Goal: Information Seeking & Learning: Check status

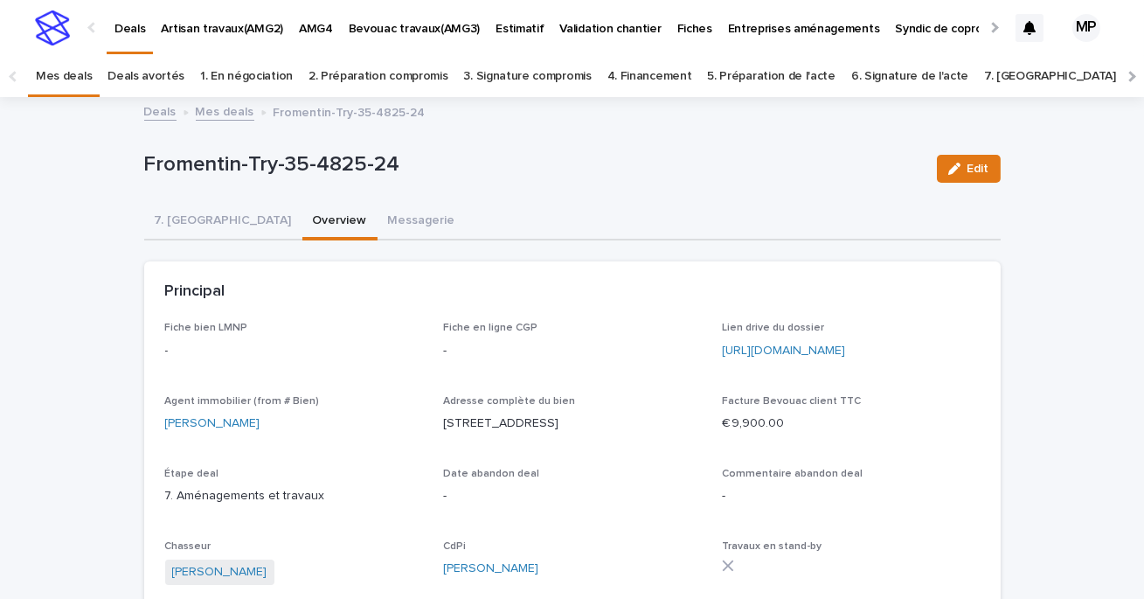
scroll to position [56, 0]
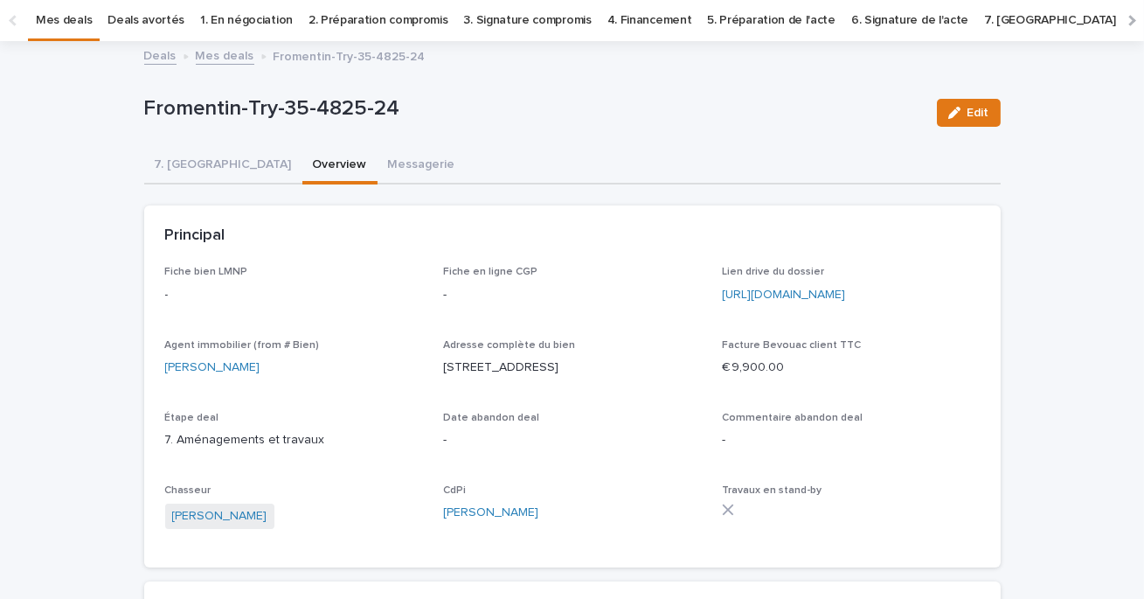
click at [68, 23] on link "Mes deals" at bounding box center [64, 20] width 56 height 41
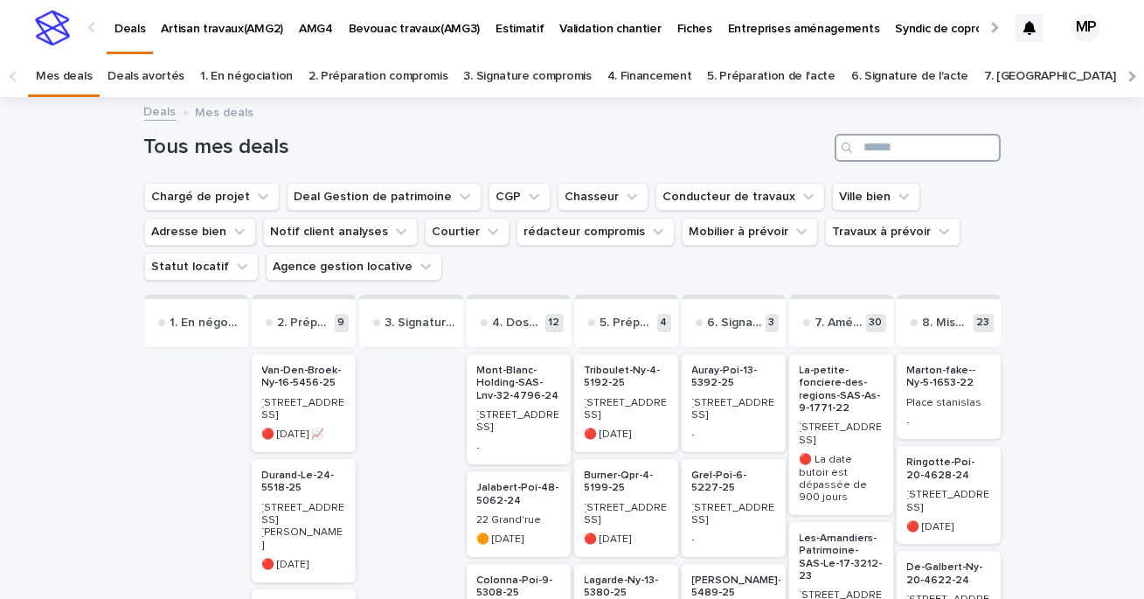
click at [914, 151] on input "Search" at bounding box center [918, 148] width 166 height 28
type input "*"
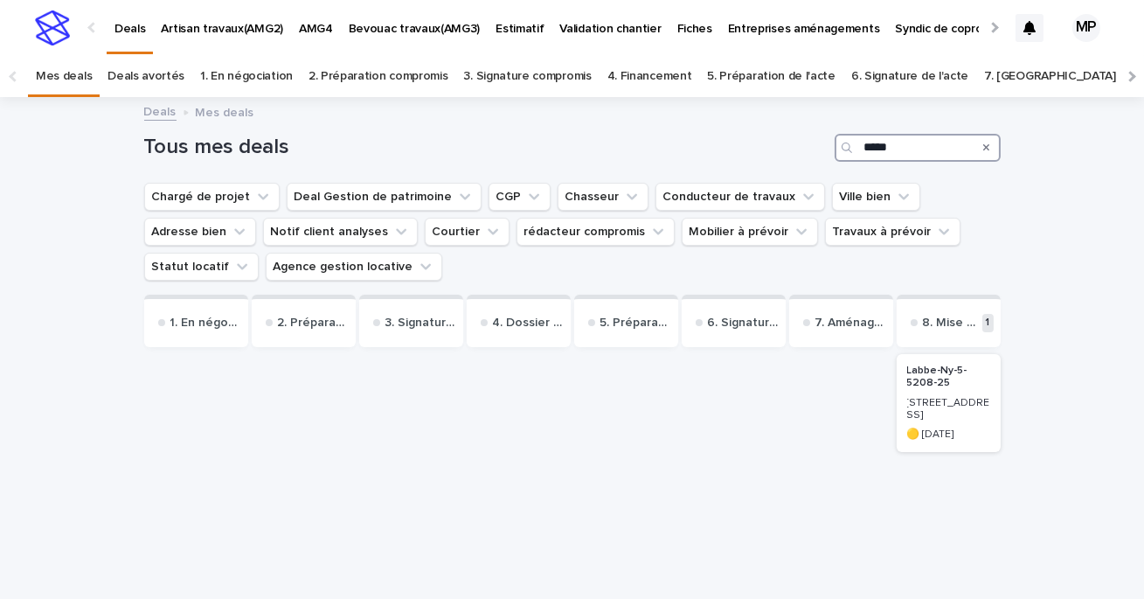
type input "*****"
click at [930, 358] on div "Labbe-Ny-5-5208-25 [STREET_ADDRESS] 🟡 [DATE]" at bounding box center [949, 403] width 104 height 98
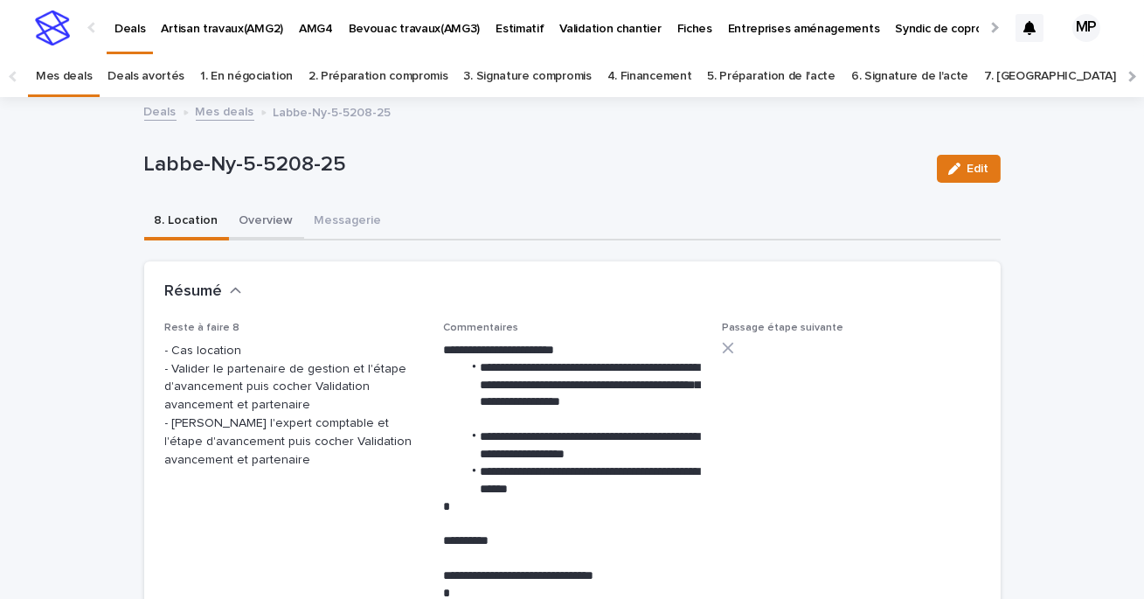
click at [269, 220] on button "Overview" at bounding box center [266, 222] width 75 height 37
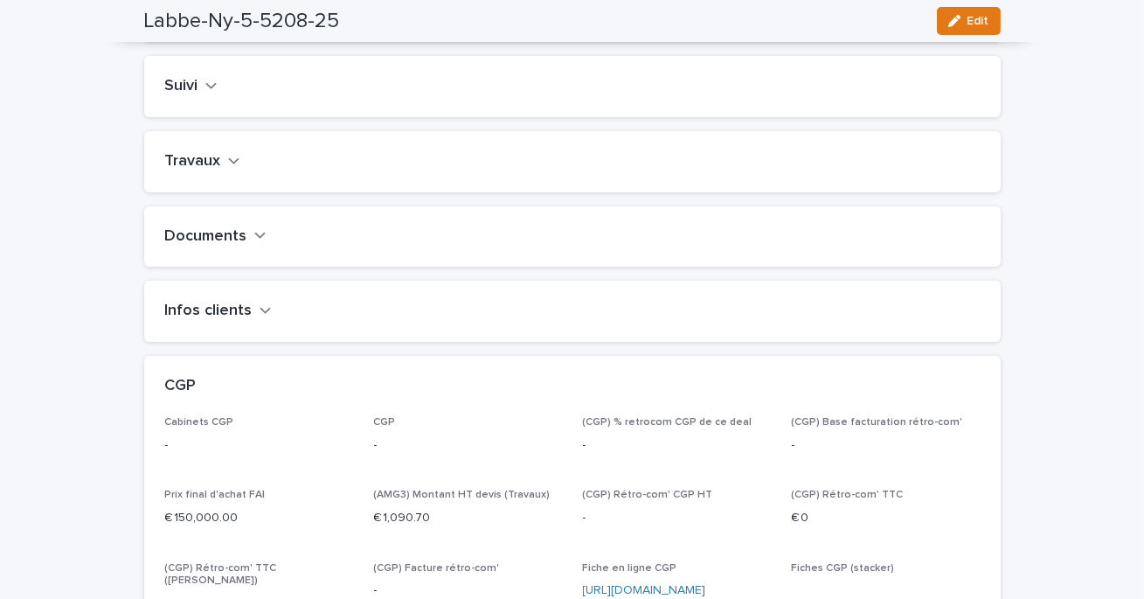
scroll to position [724, 0]
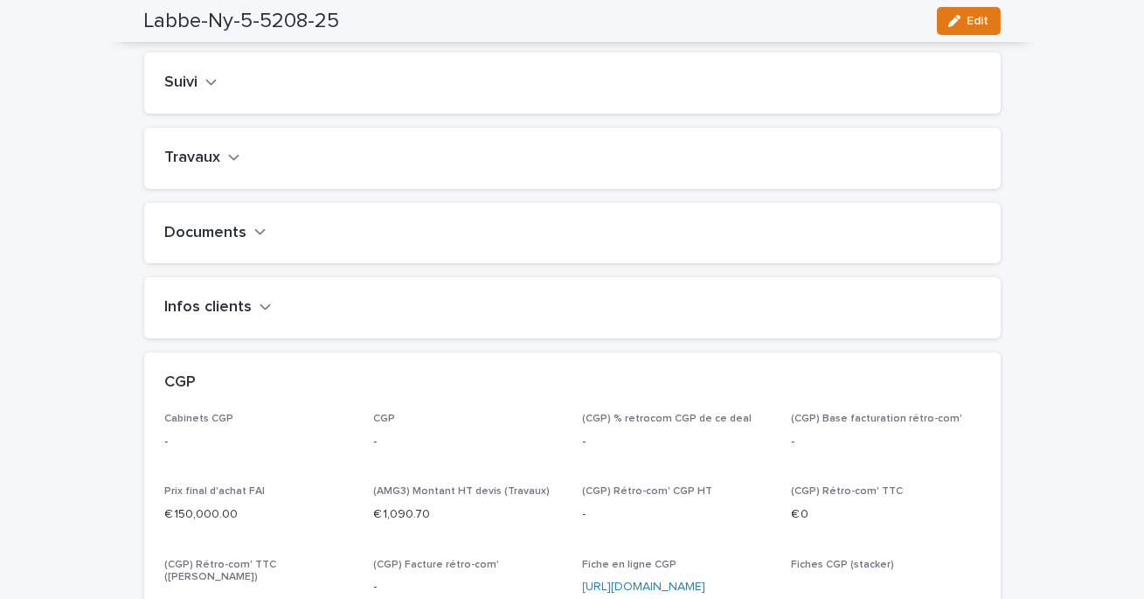
click at [201, 168] on h2 "Travaux" at bounding box center [193, 158] width 56 height 19
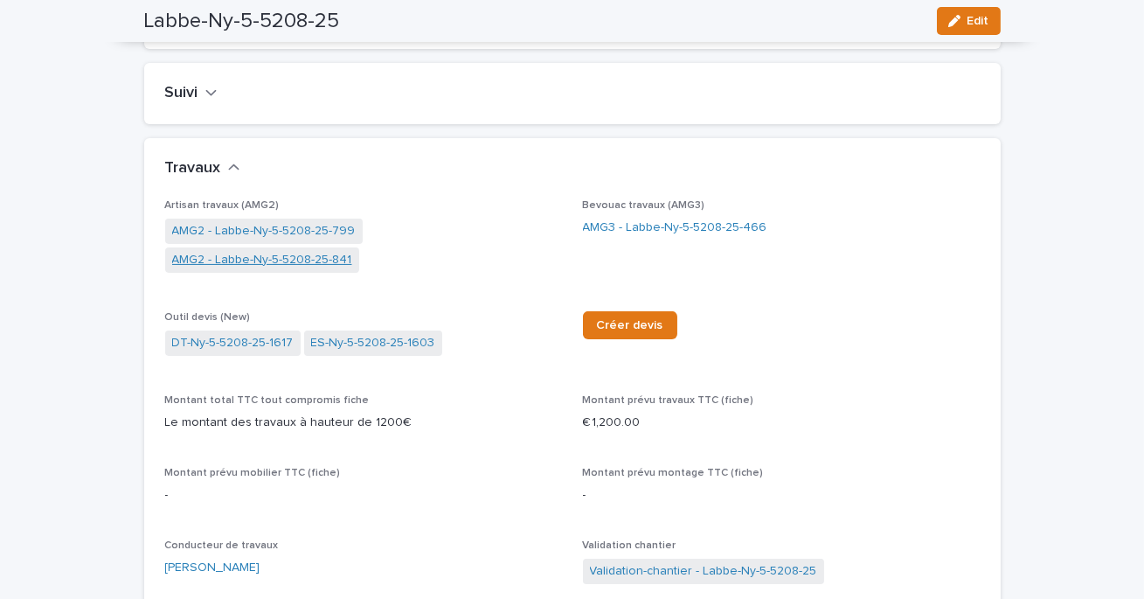
click at [352, 252] on link "AMG2 - Labbe-Ny-5-5208-25-841" at bounding box center [262, 260] width 180 height 18
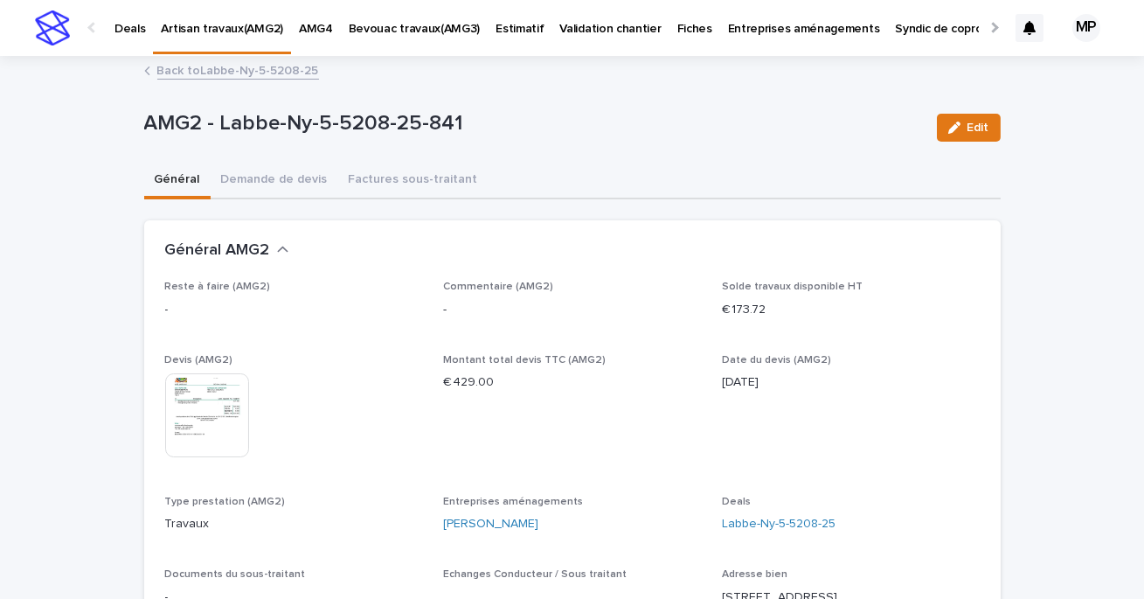
click at [218, 405] on img at bounding box center [207, 415] width 84 height 84
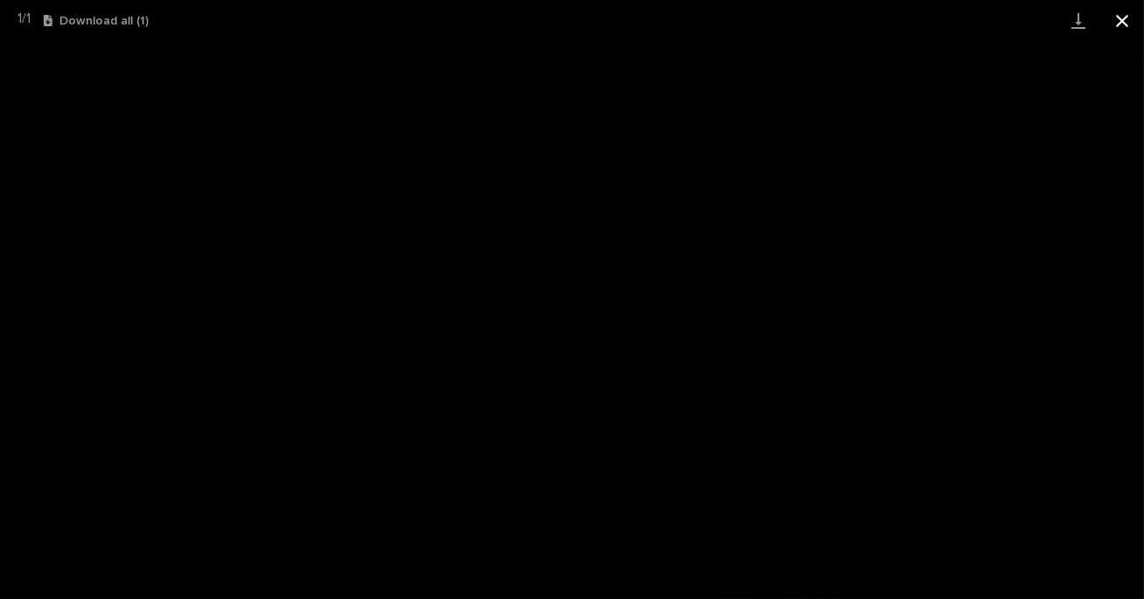
click at [1126, 16] on button "Close gallery" at bounding box center [1123, 20] width 44 height 41
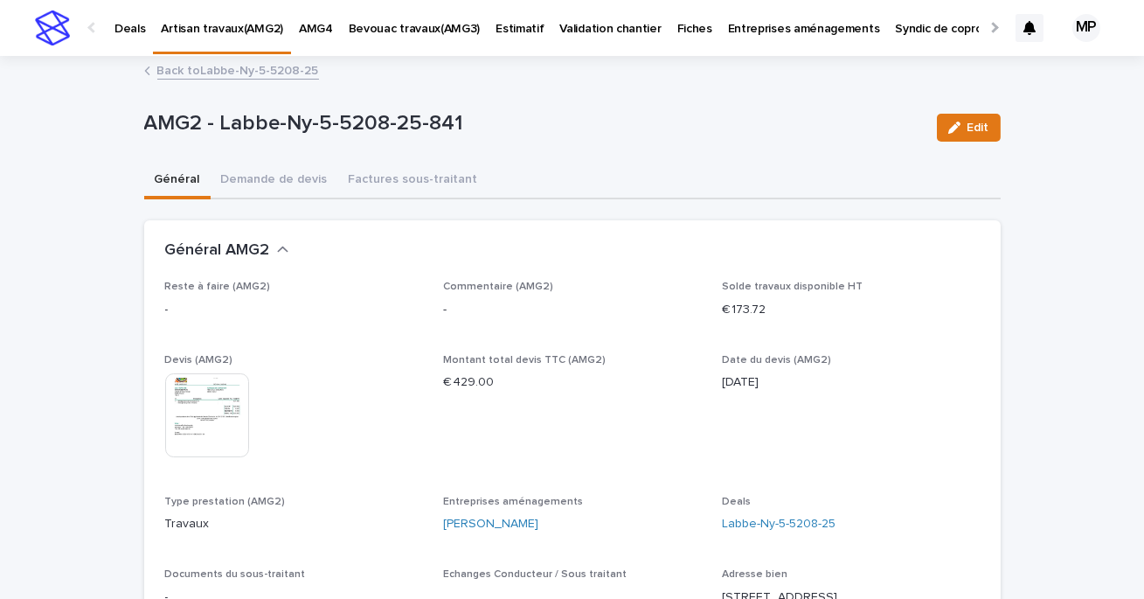
click at [187, 69] on link "Back to Labbe-Ny-5-5208-25" at bounding box center [238, 69] width 162 height 20
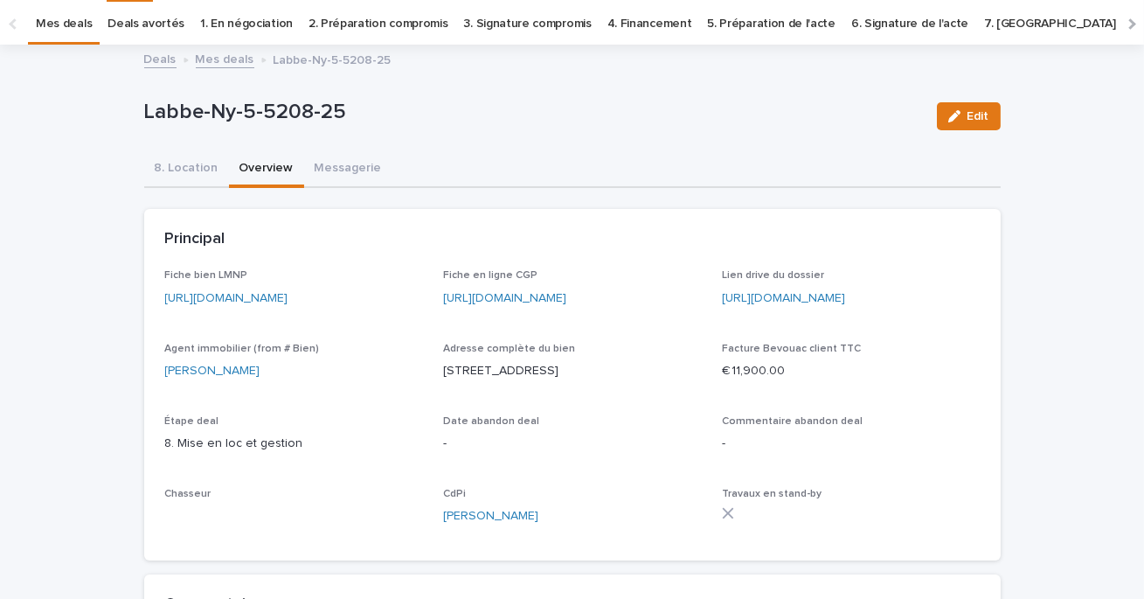
scroll to position [56, 0]
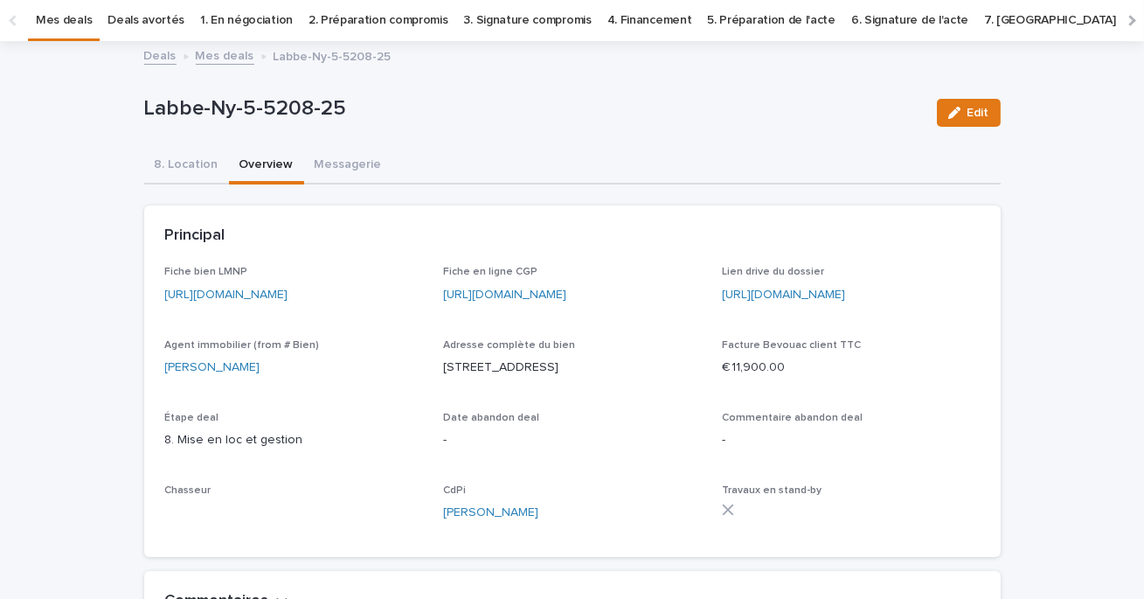
click at [208, 56] on link "Mes deals" at bounding box center [225, 55] width 59 height 20
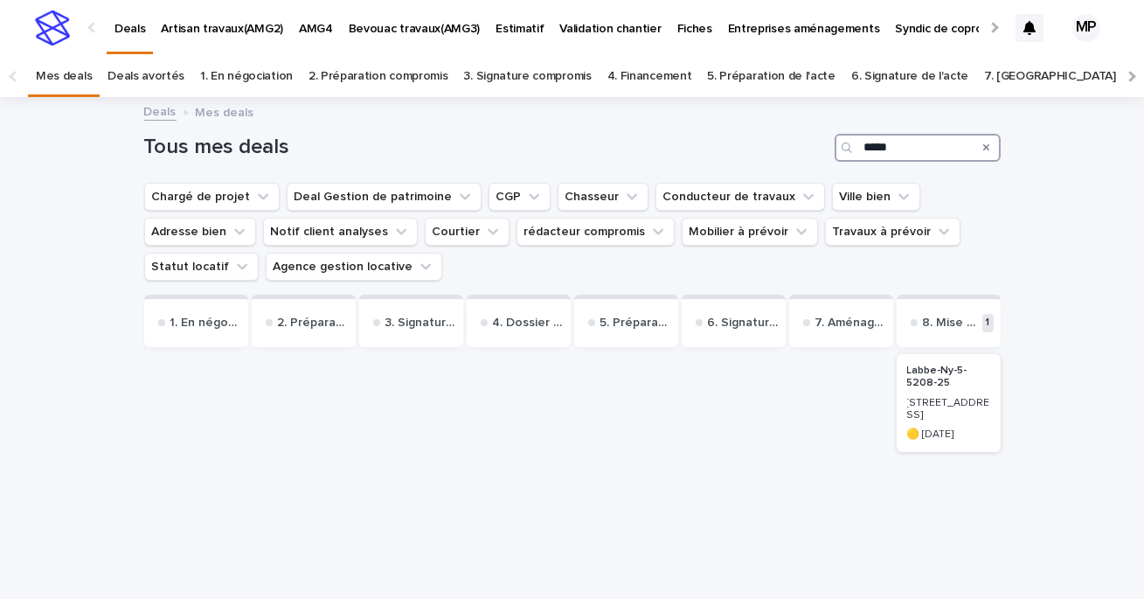
click at [895, 149] on input "*****" at bounding box center [918, 148] width 166 height 28
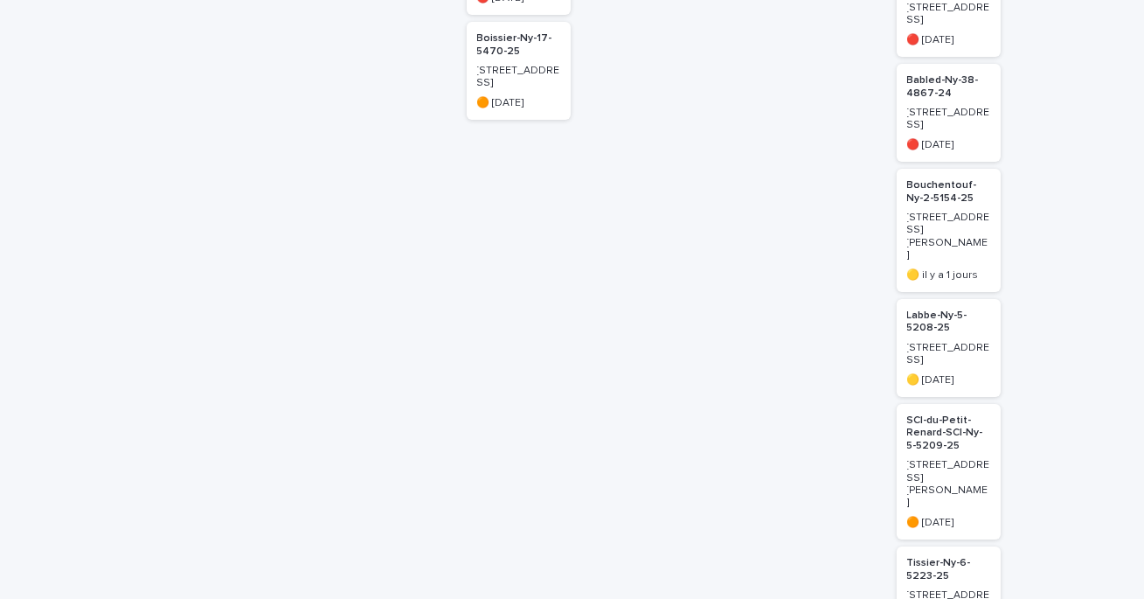
scroll to position [688, 0]
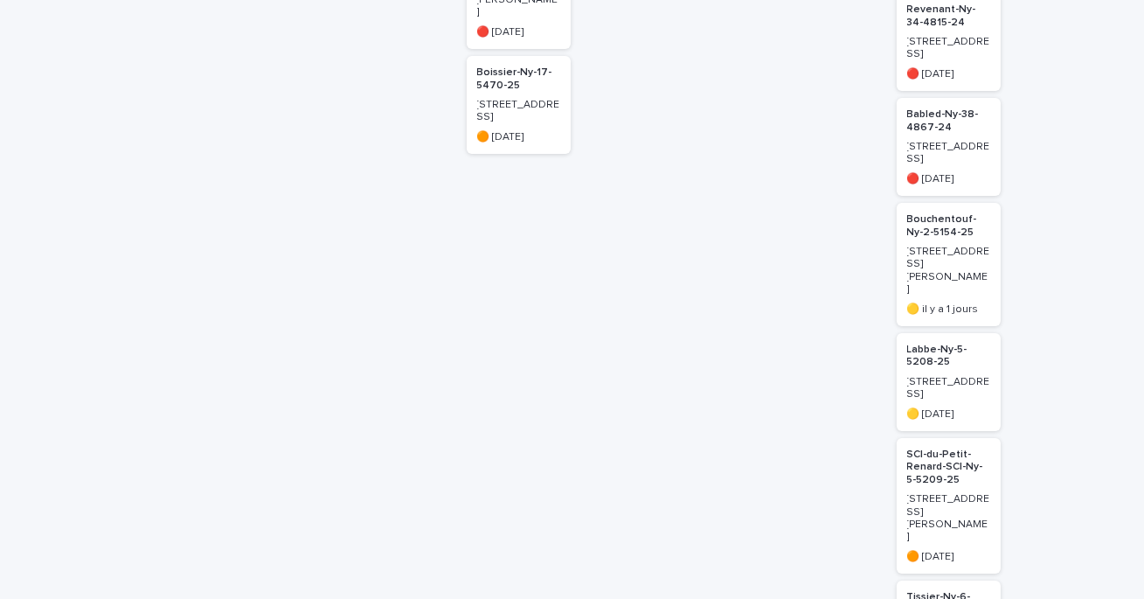
type input "****"
click at [934, 213] on p "Bouchentouf-Ny-2-5154-25" at bounding box center [949, 225] width 83 height 25
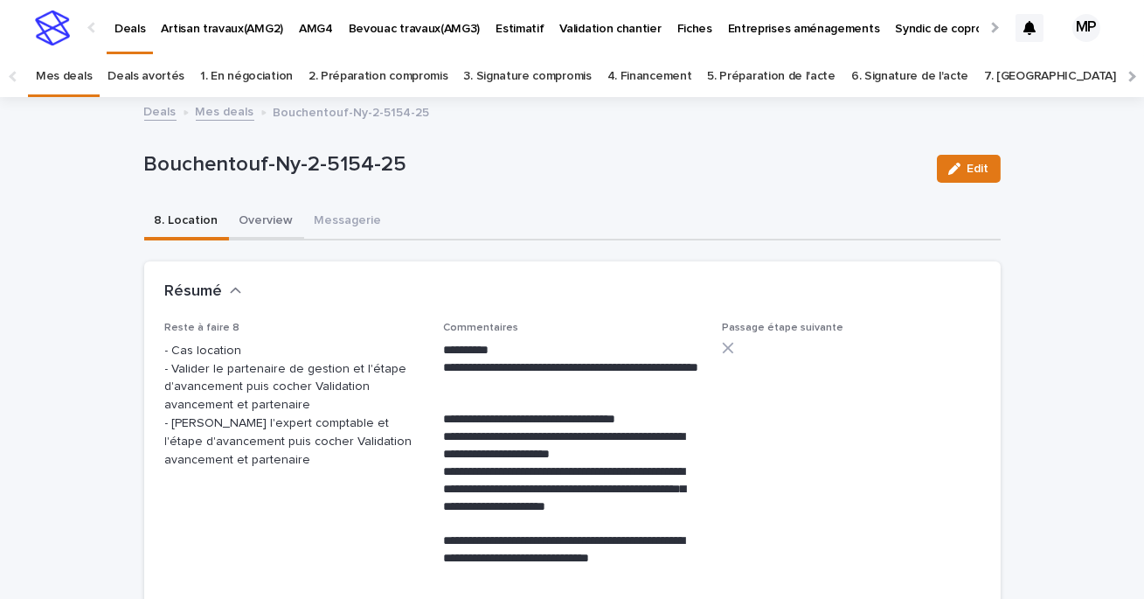
click at [264, 213] on button "Overview" at bounding box center [266, 222] width 75 height 37
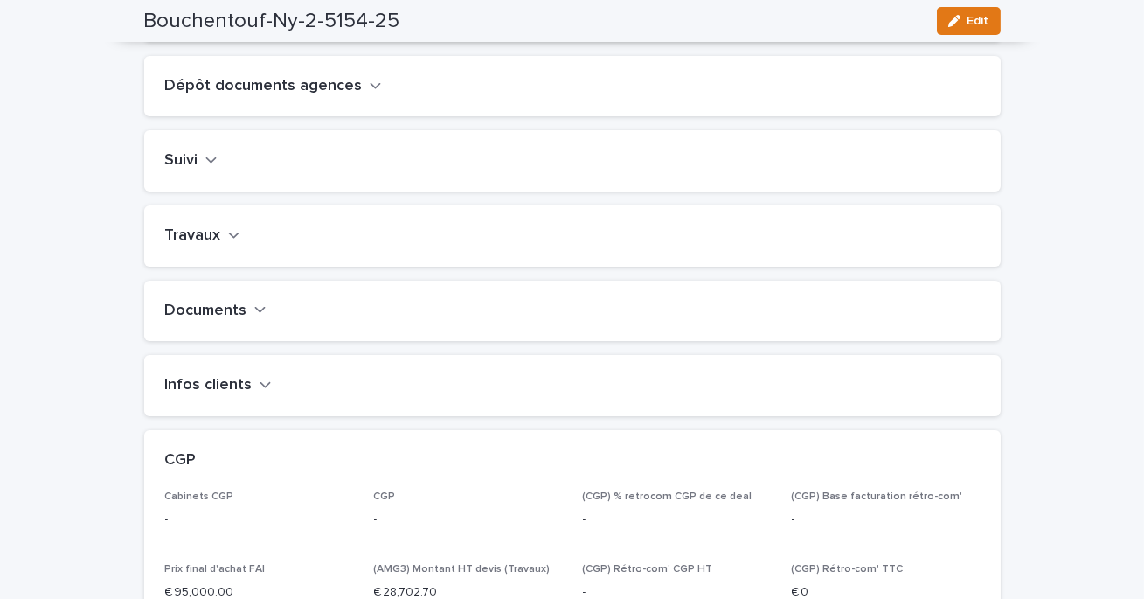
scroll to position [664, 0]
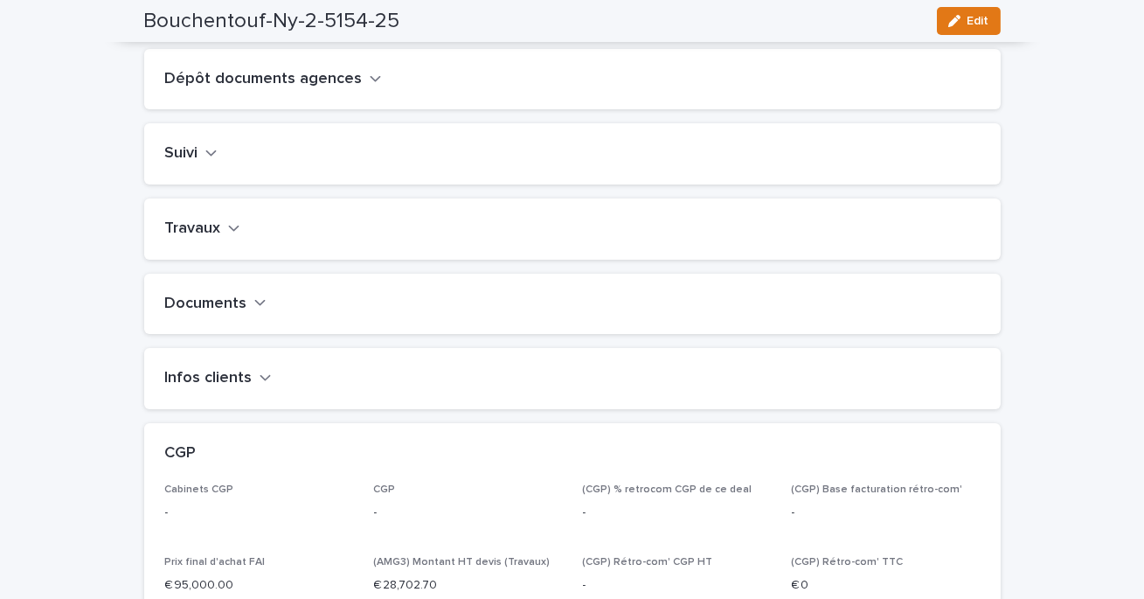
click at [212, 239] on h2 "Travaux" at bounding box center [193, 228] width 56 height 19
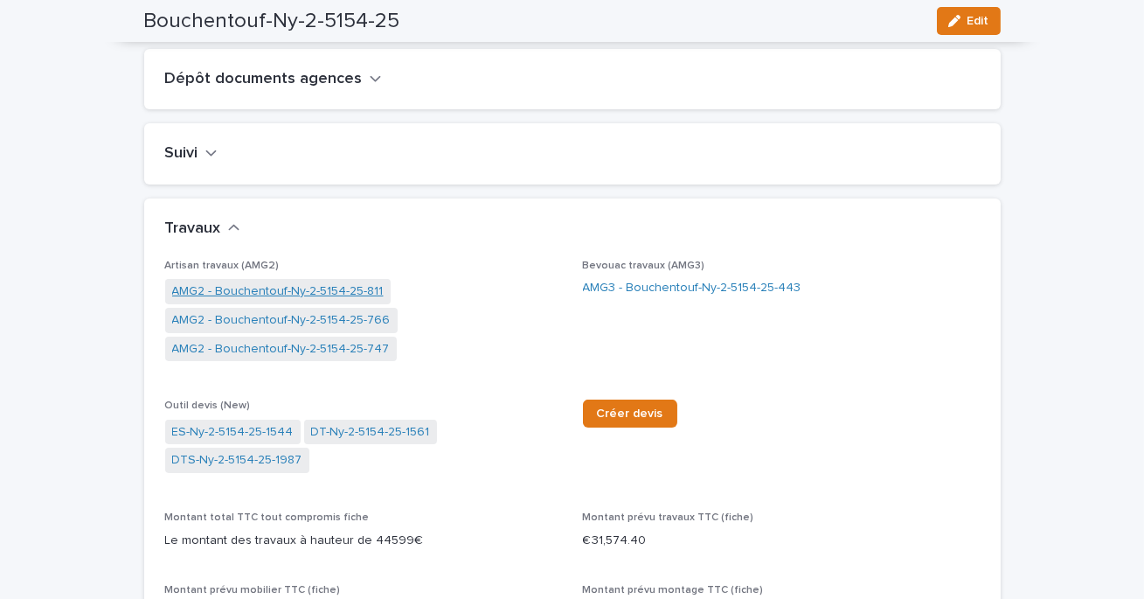
click at [315, 301] on link "AMG2 - Bouchentouf-Ny-2-5154-25-811" at bounding box center [278, 291] width 212 height 18
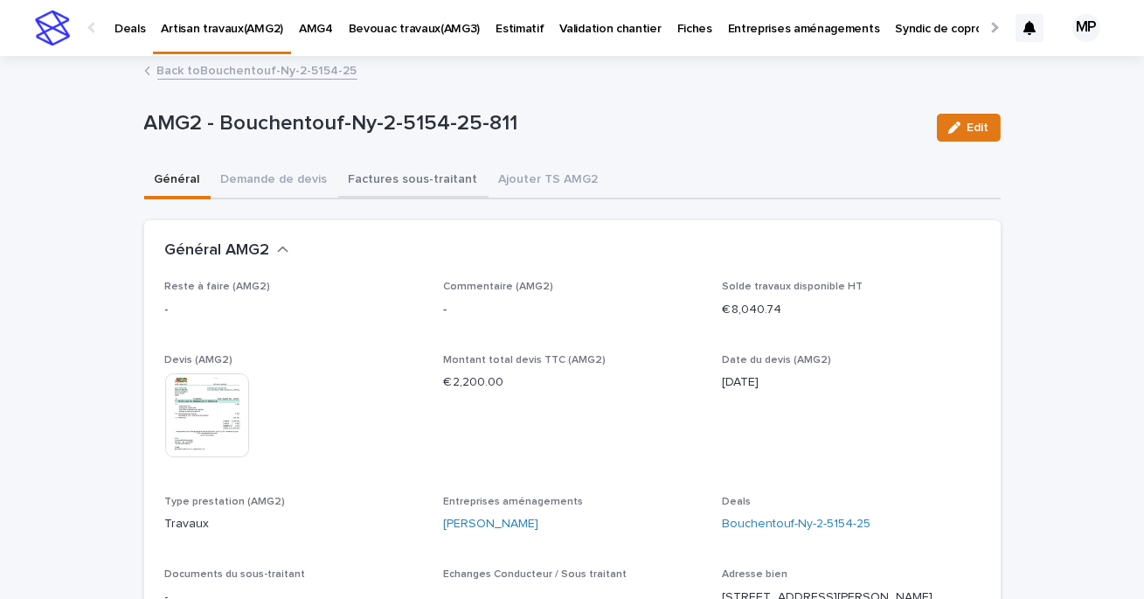
click at [384, 182] on button "Factures sous-traitant" at bounding box center [413, 181] width 150 height 37
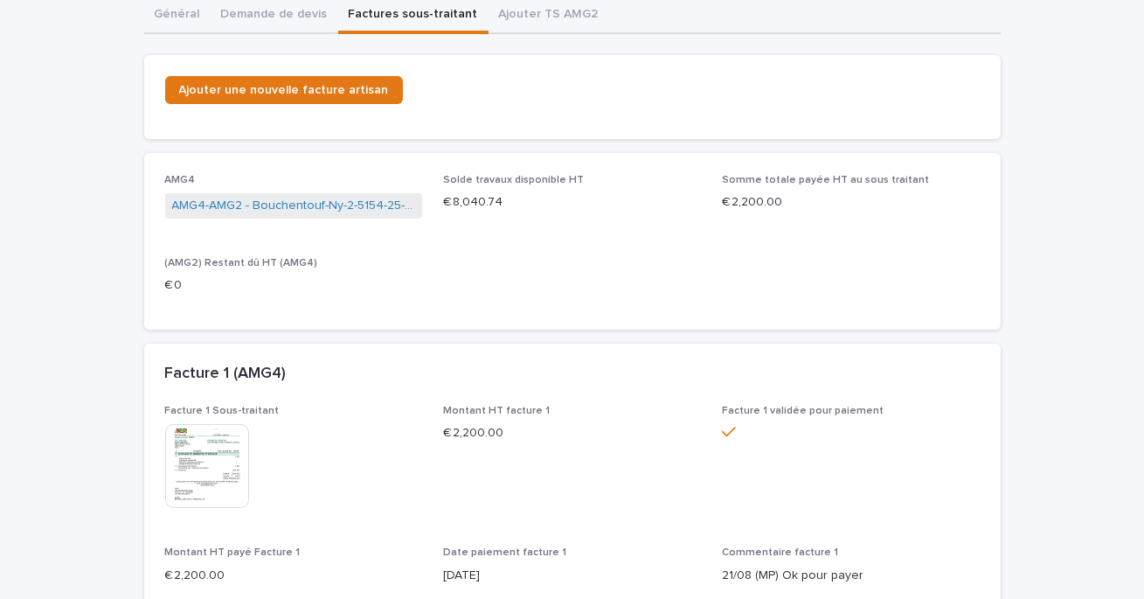
scroll to position [257, 0]
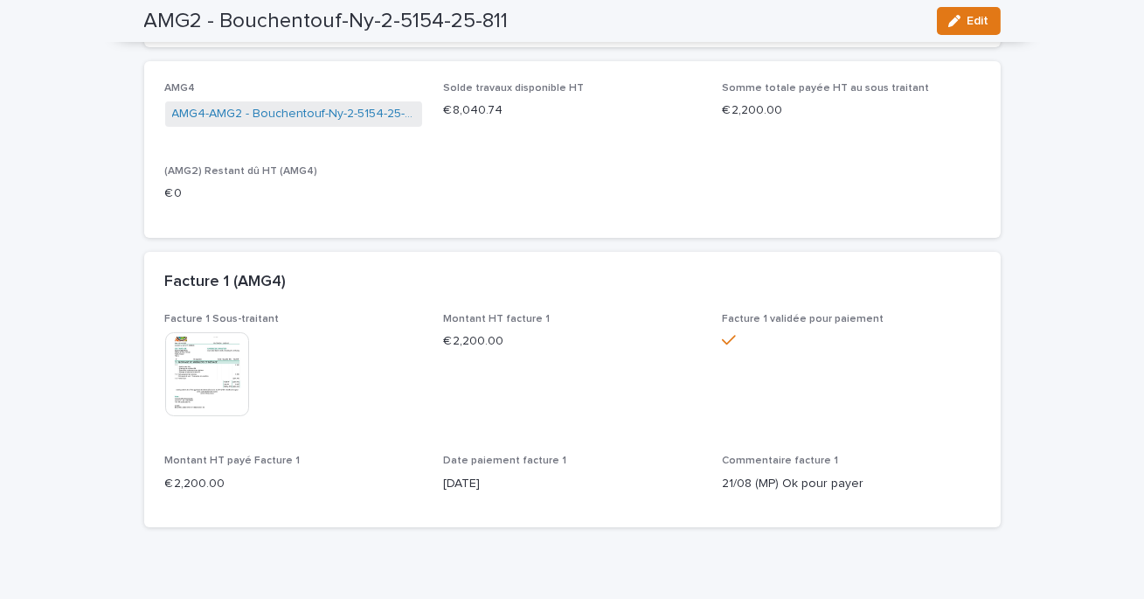
click at [228, 357] on img at bounding box center [207, 374] width 84 height 84
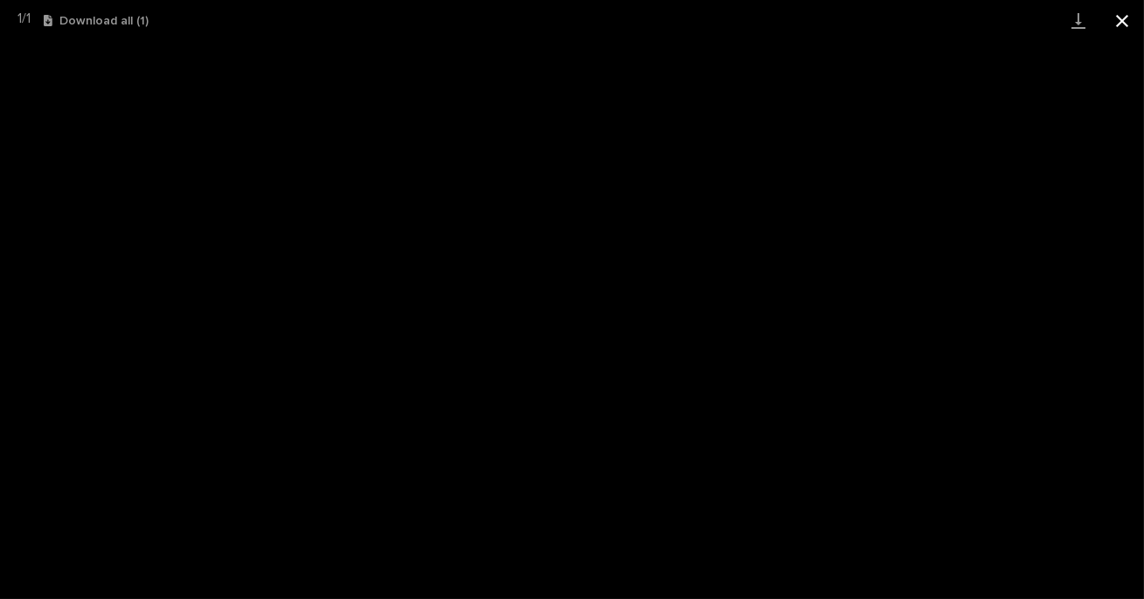
click at [1119, 17] on button "Close gallery" at bounding box center [1123, 20] width 44 height 41
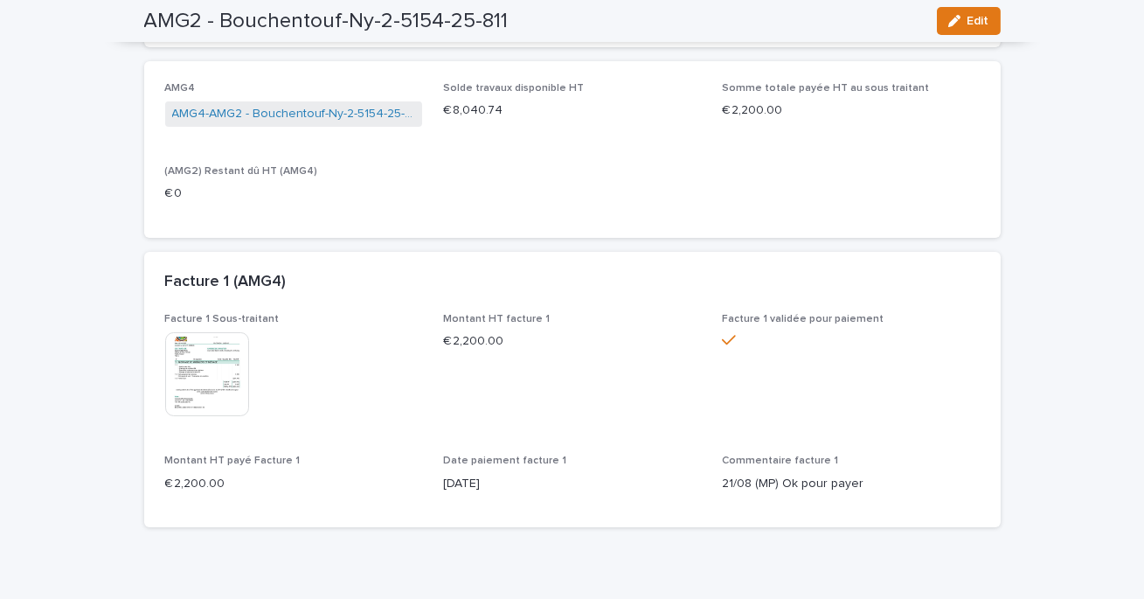
scroll to position [0, 0]
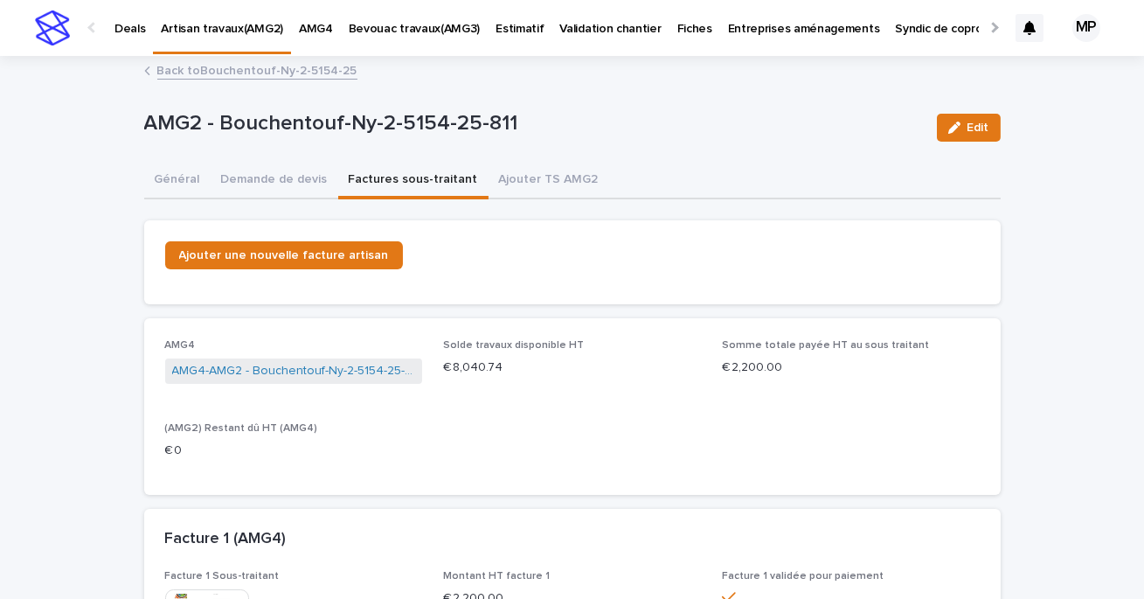
click at [196, 70] on link "Back to Bouchentouf-Ny-2-5154-25" at bounding box center [257, 69] width 200 height 20
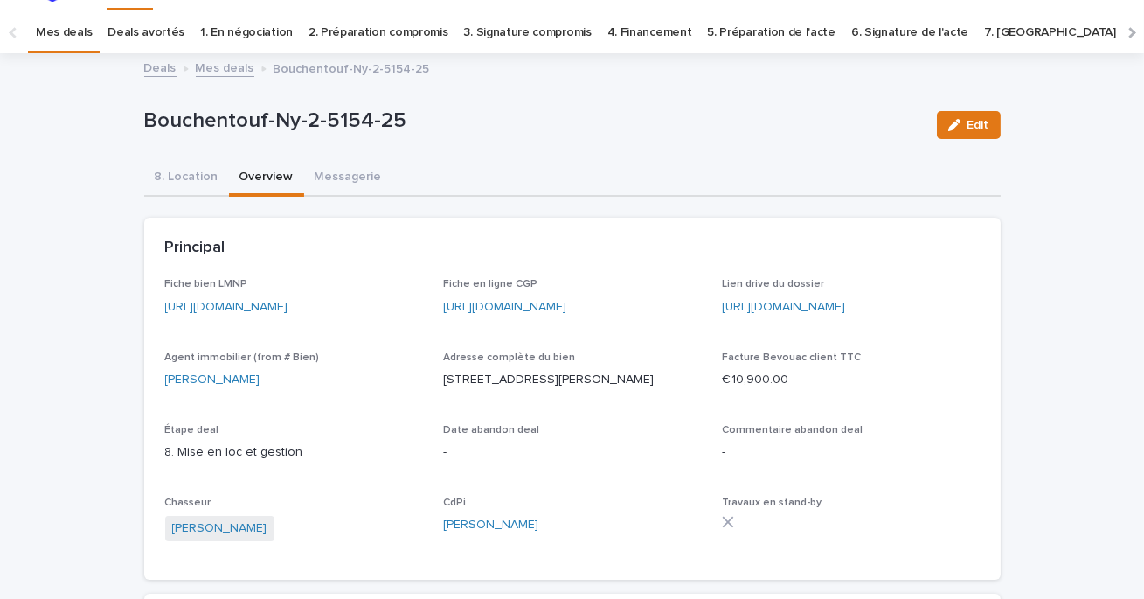
scroll to position [56, 0]
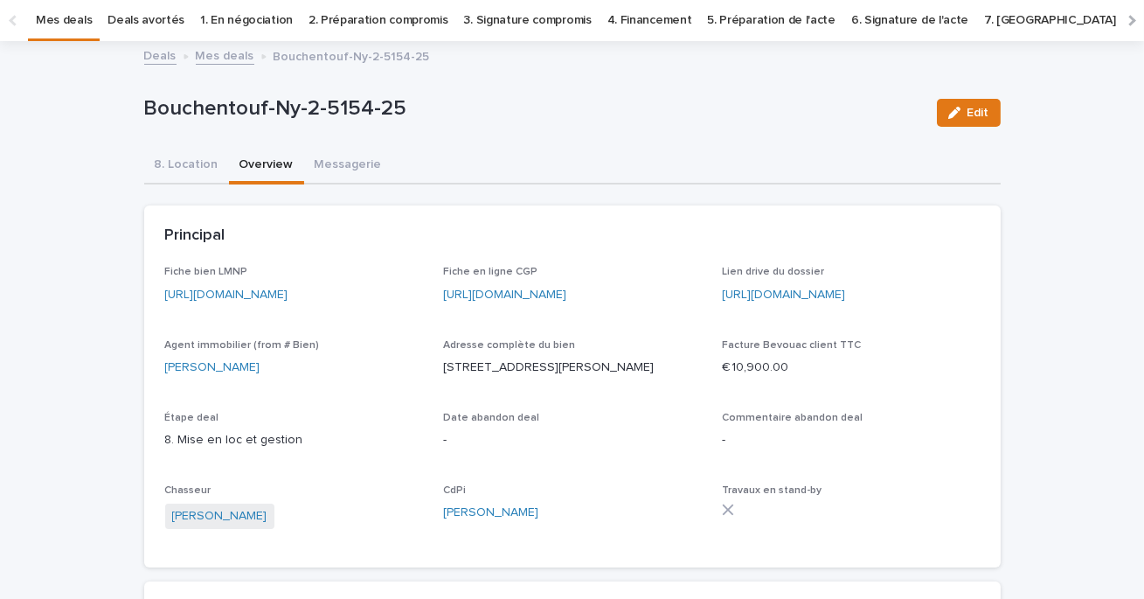
click at [159, 53] on link "Deals" at bounding box center [160, 55] width 32 height 20
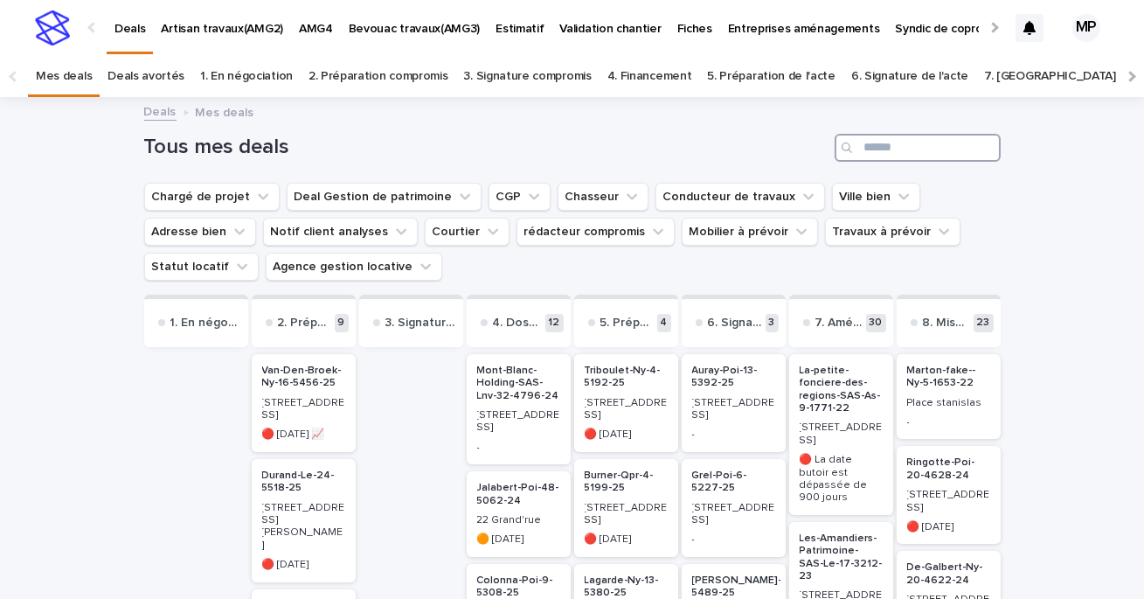
click at [905, 145] on input "Search" at bounding box center [918, 148] width 166 height 28
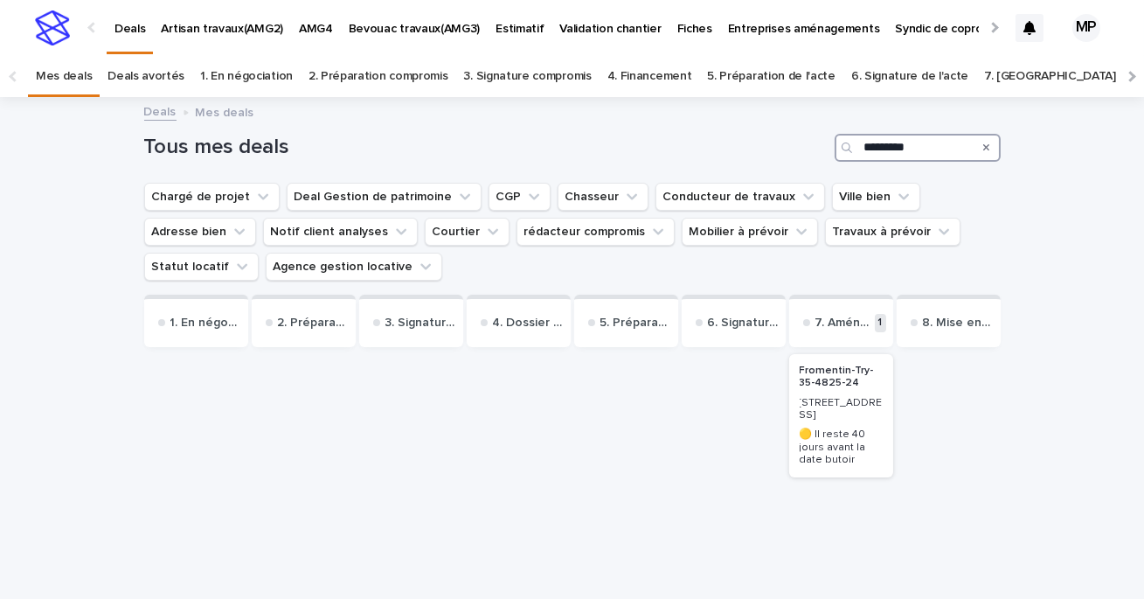
type input "*********"
click at [831, 381] on p "Fromentin-Try-35-4825-24" at bounding box center [841, 377] width 83 height 25
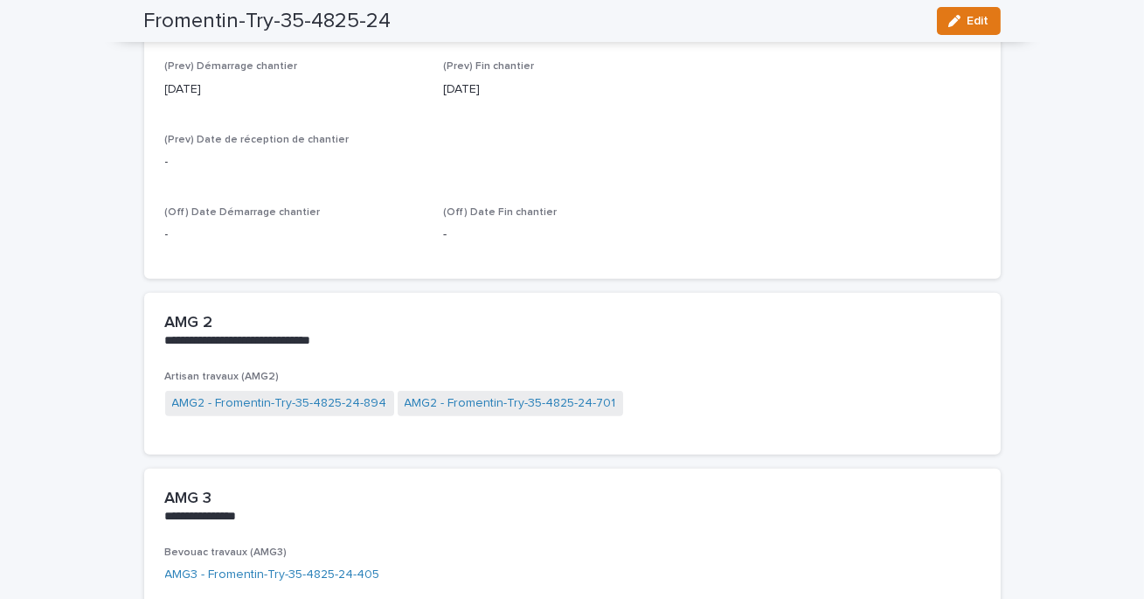
scroll to position [1919, 0]
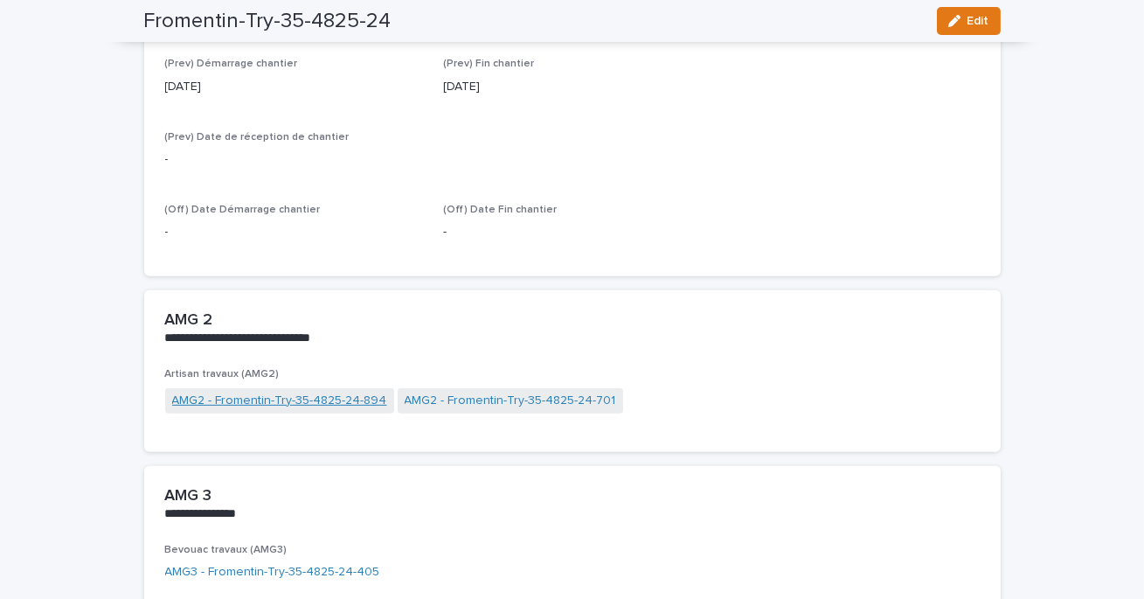
click at [363, 395] on link "AMG2 - Fromentin-Try-35-4825-24-894" at bounding box center [279, 401] width 215 height 18
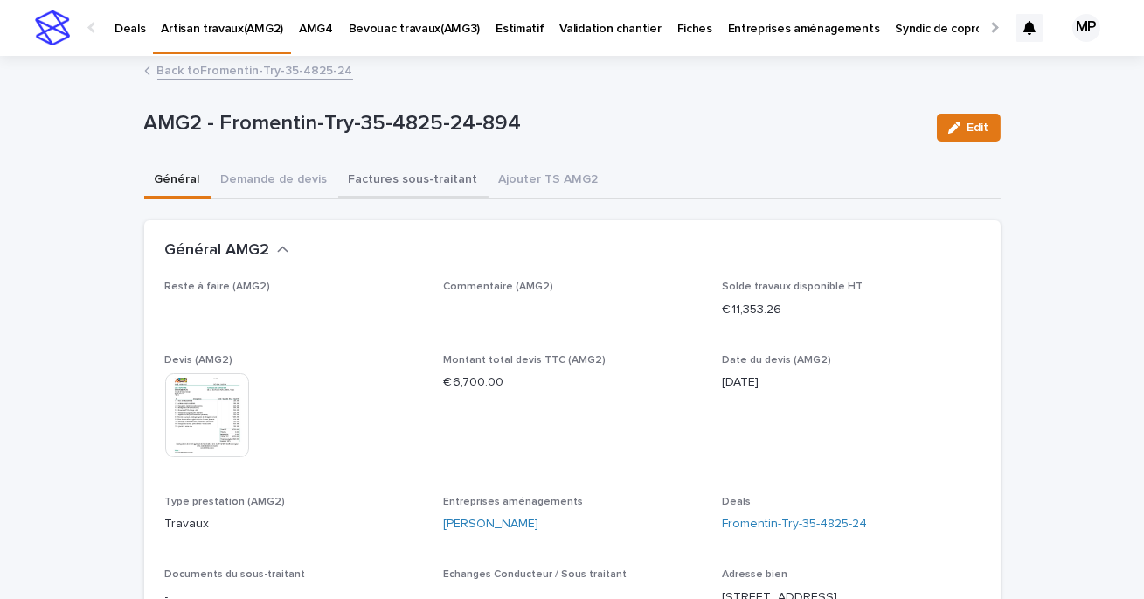
click at [419, 180] on button "Factures sous-traitant" at bounding box center [413, 181] width 150 height 37
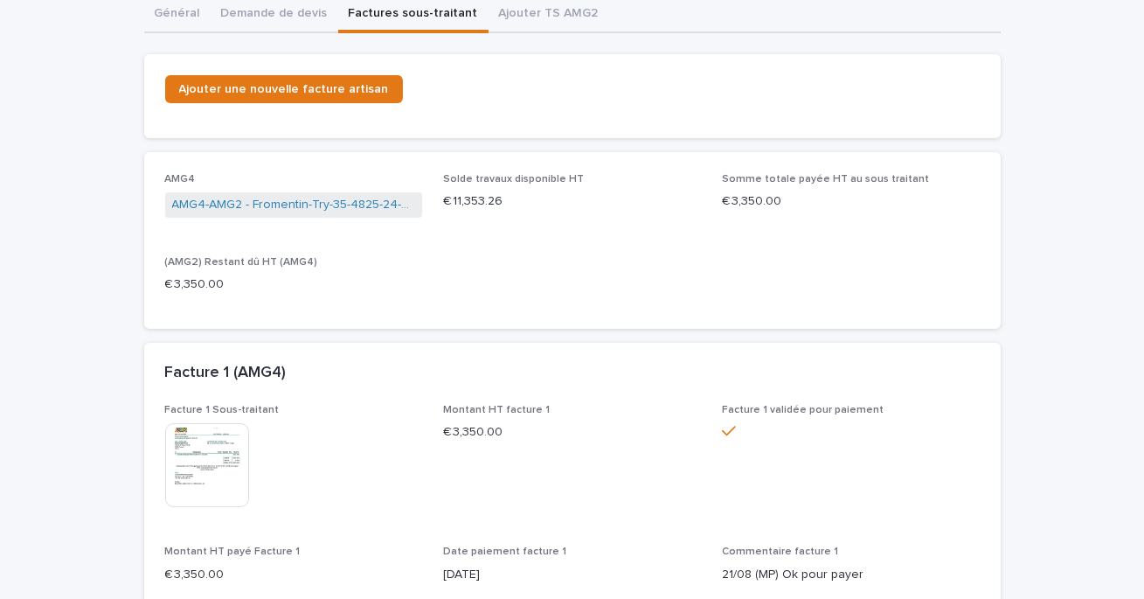
scroll to position [205, 0]
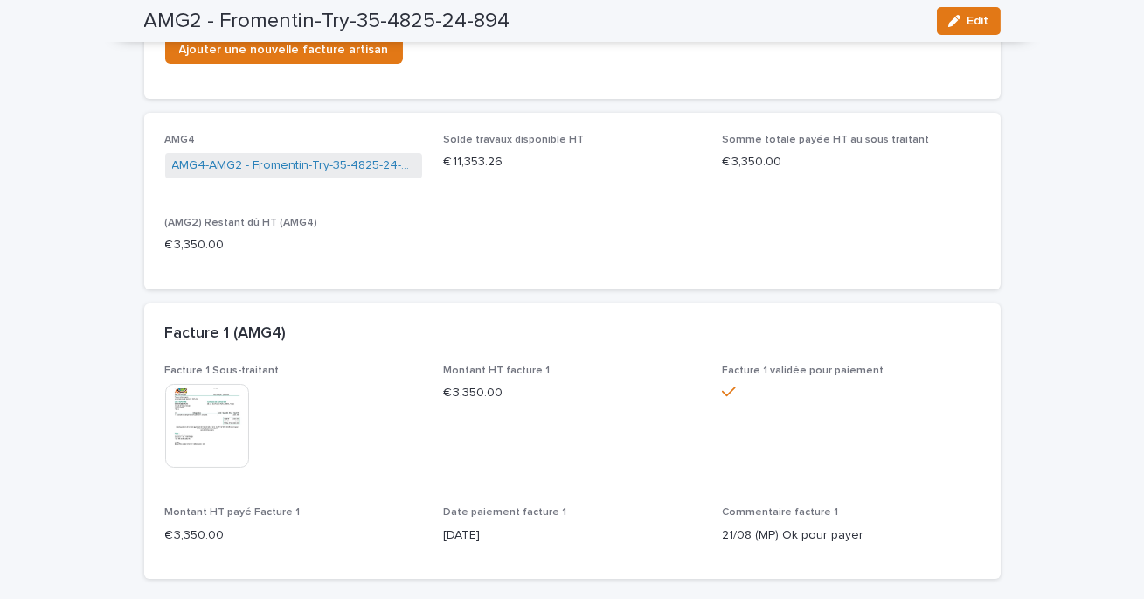
click at [211, 427] on img at bounding box center [207, 426] width 84 height 84
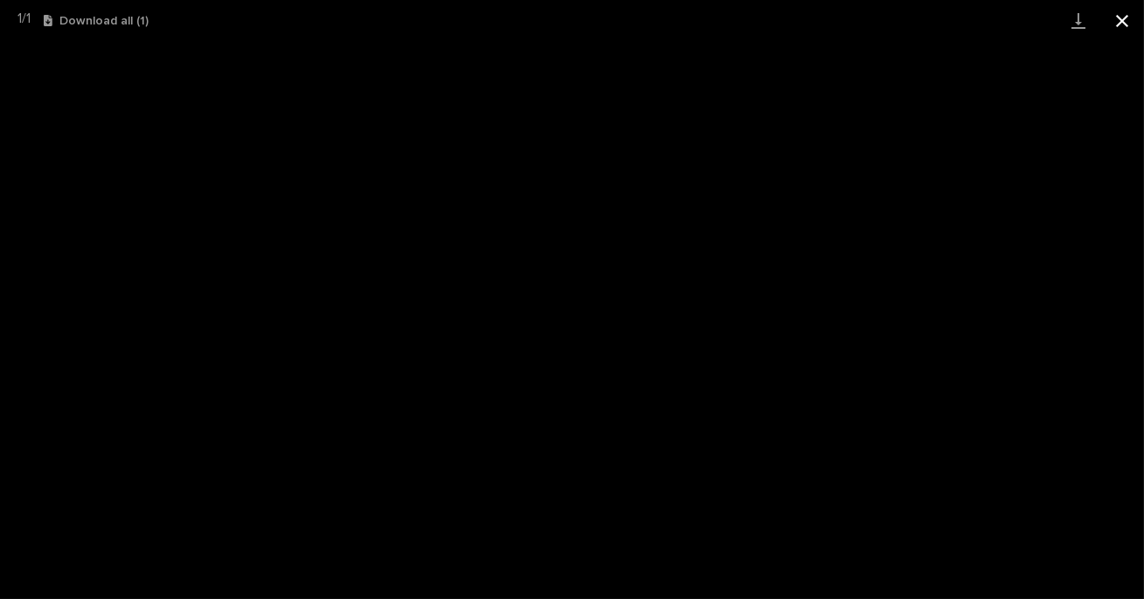
click at [1122, 20] on button "Close gallery" at bounding box center [1123, 20] width 44 height 41
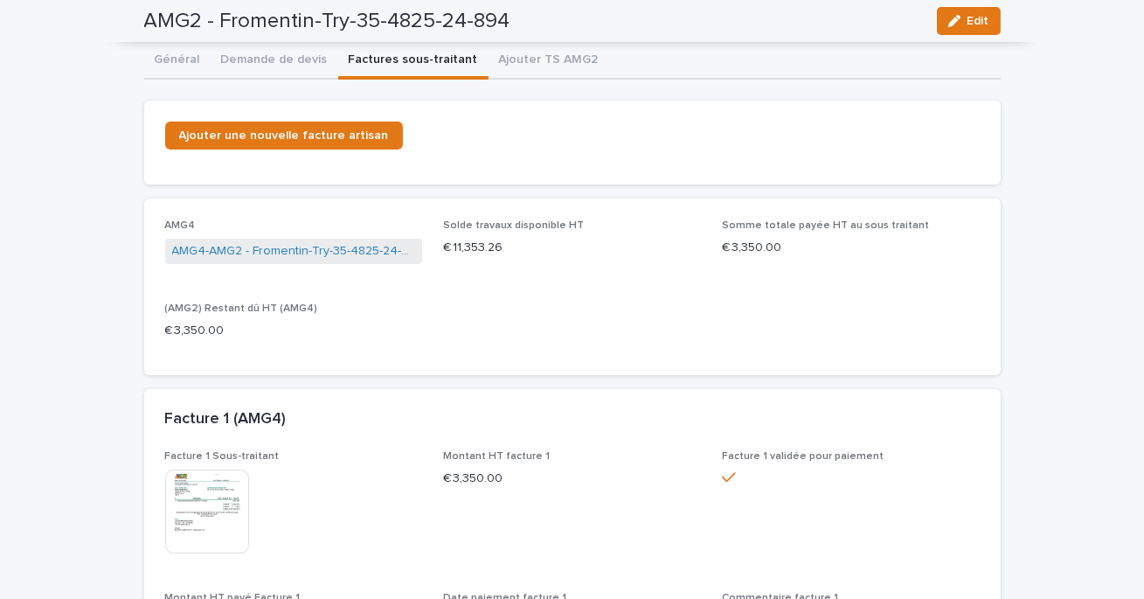
scroll to position [0, 0]
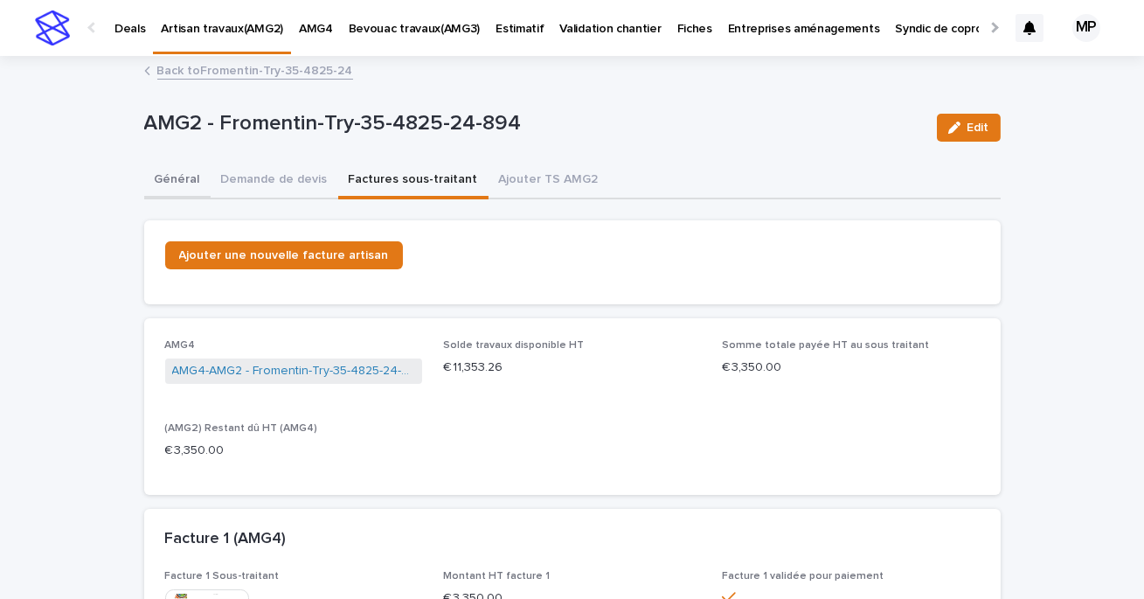
click at [174, 179] on button "Général" at bounding box center [177, 181] width 66 height 37
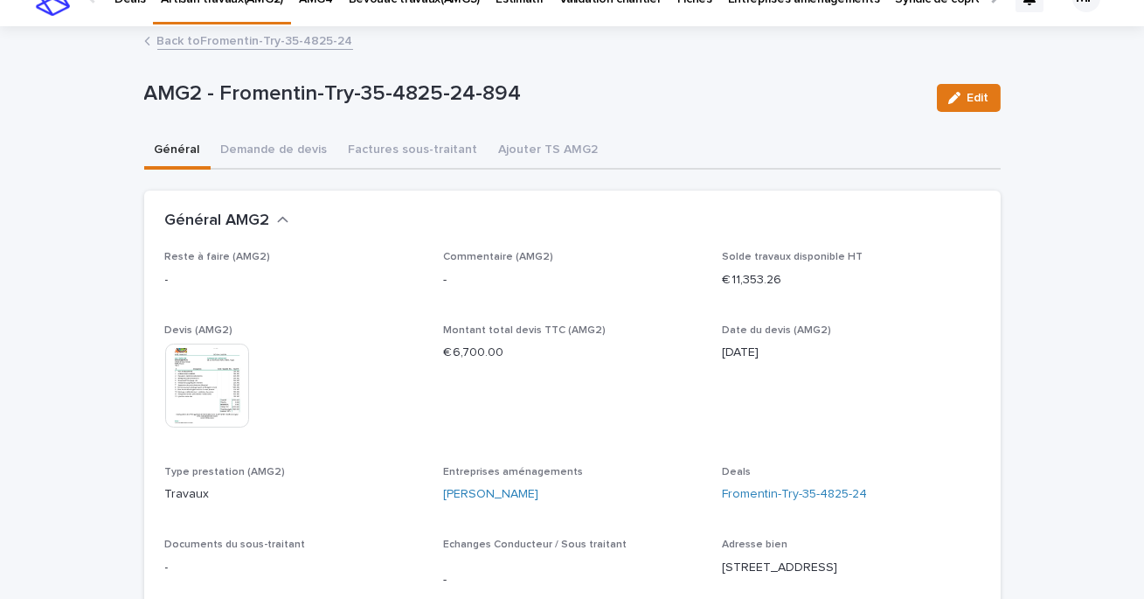
scroll to position [35, 0]
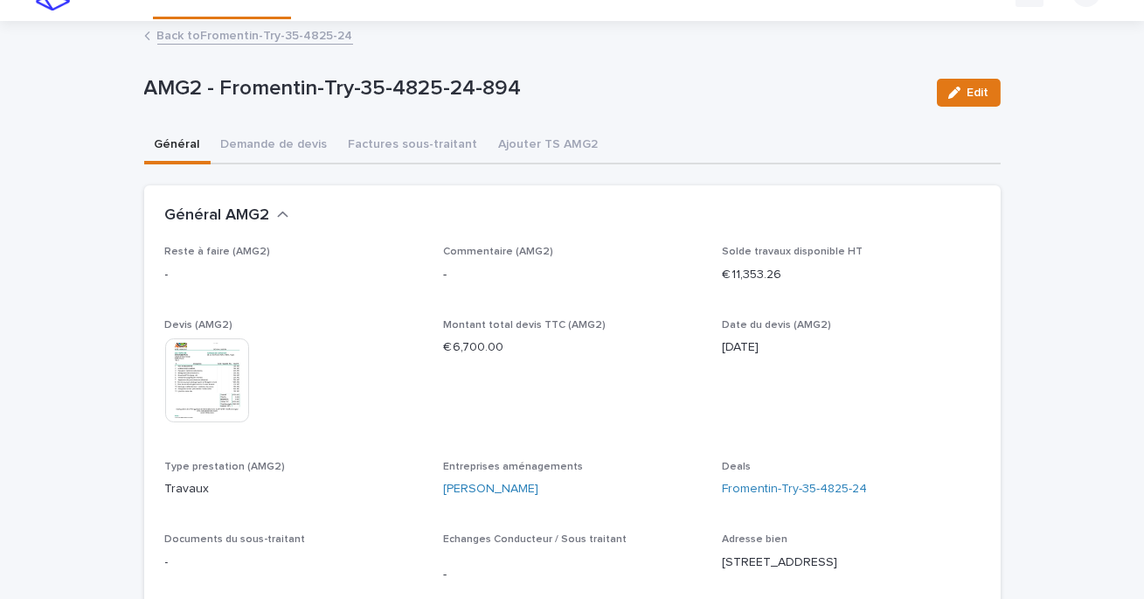
click at [206, 378] on img at bounding box center [207, 380] width 84 height 84
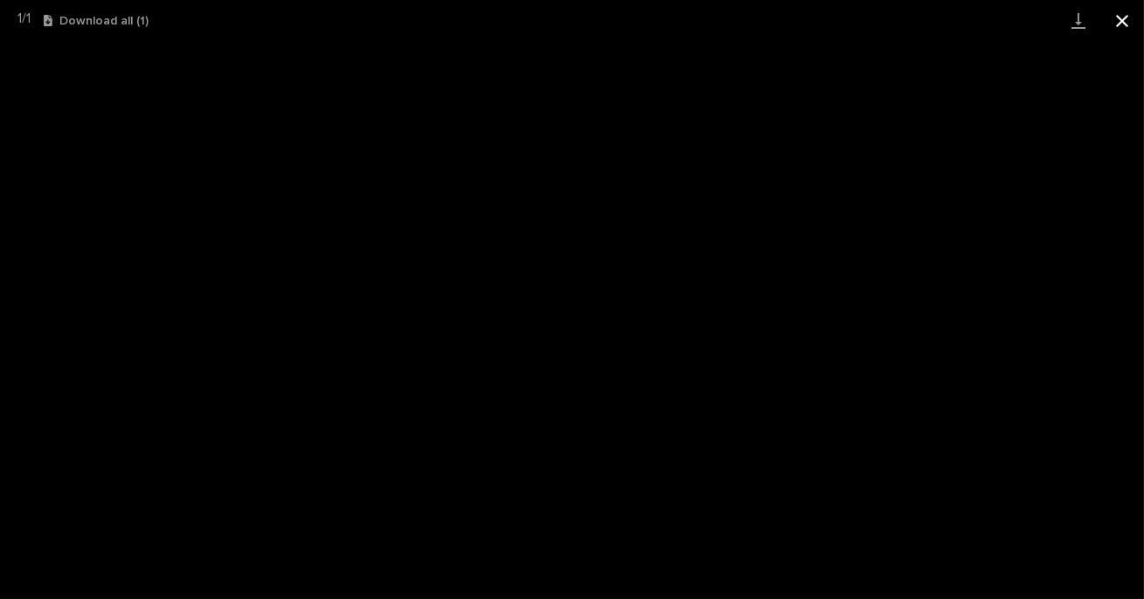
click at [1120, 24] on button "Close gallery" at bounding box center [1123, 20] width 44 height 41
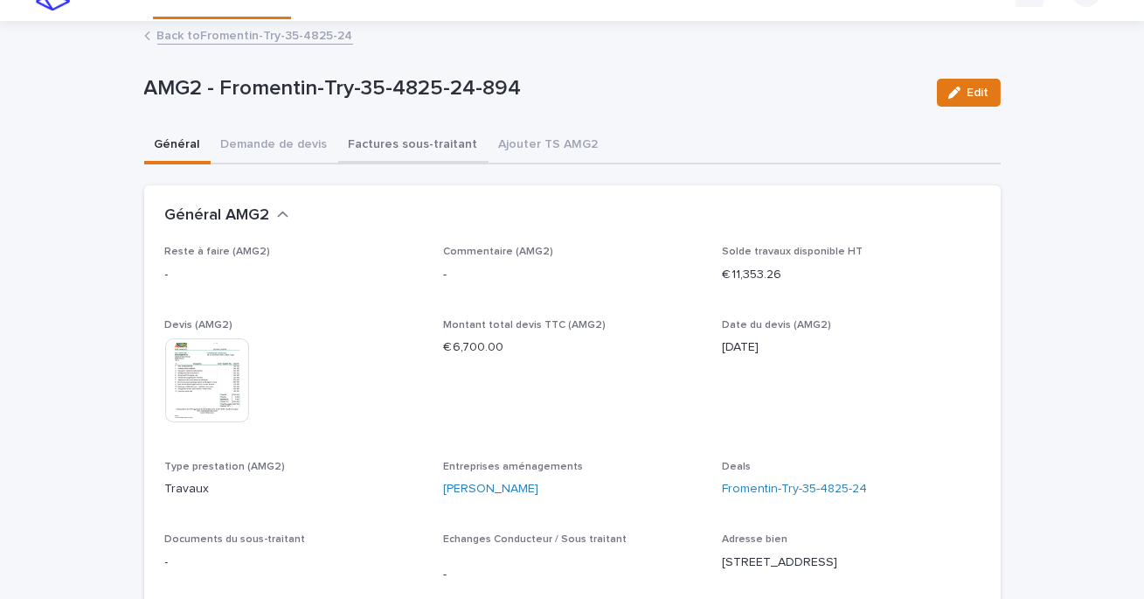
click at [417, 135] on button "Factures sous-traitant" at bounding box center [413, 146] width 150 height 37
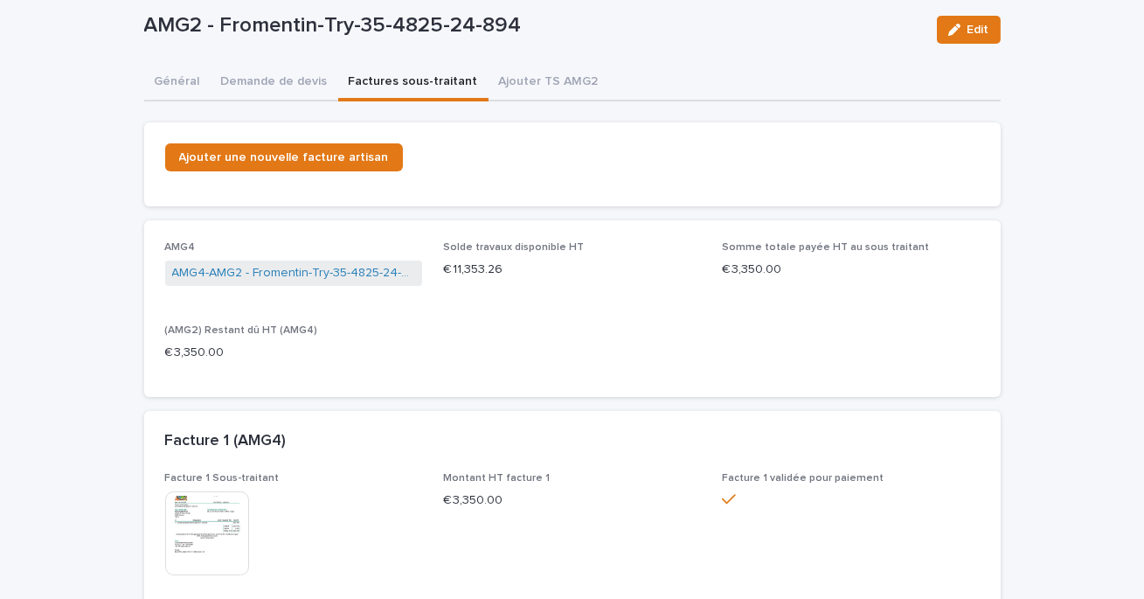
scroll to position [118, 0]
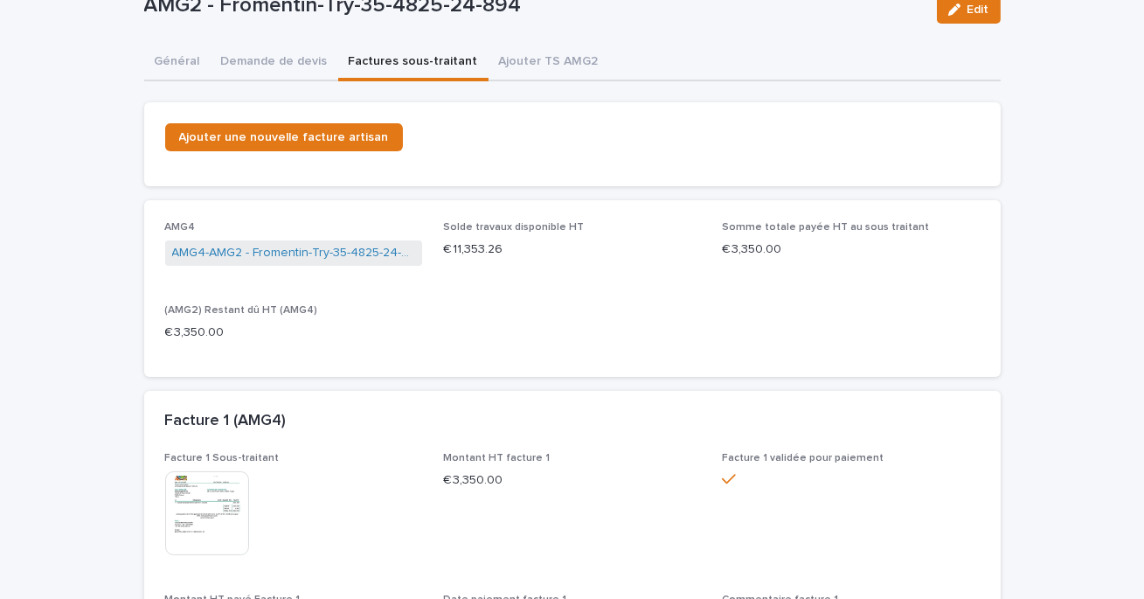
click at [212, 506] on img at bounding box center [207, 513] width 84 height 84
